Goal: Find specific page/section: Find specific page/section

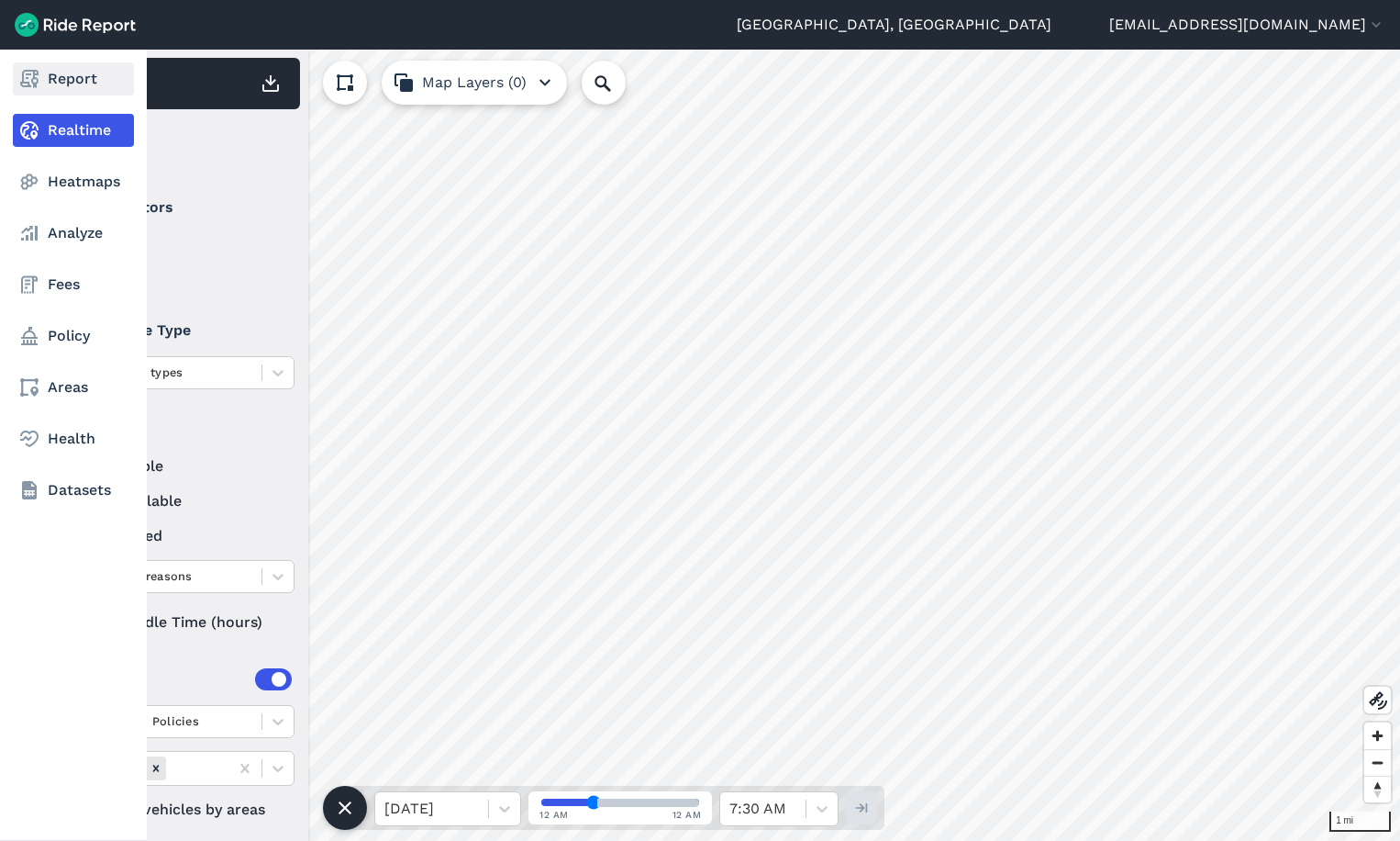
click at [43, 81] on link "Report" at bounding box center [73, 79] width 121 height 33
